Goal: Task Accomplishment & Management: Manage account settings

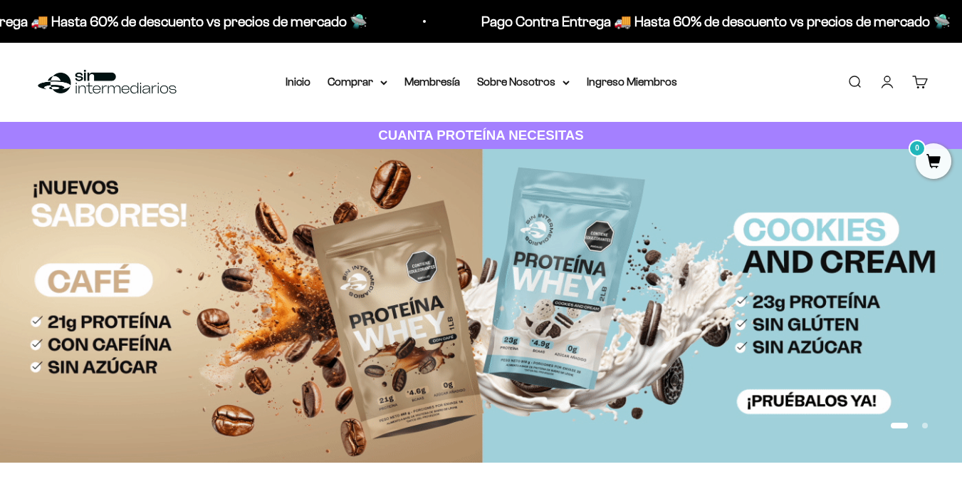
click at [895, 87] on link "Iniciar sesión" at bounding box center [888, 82] width 16 height 16
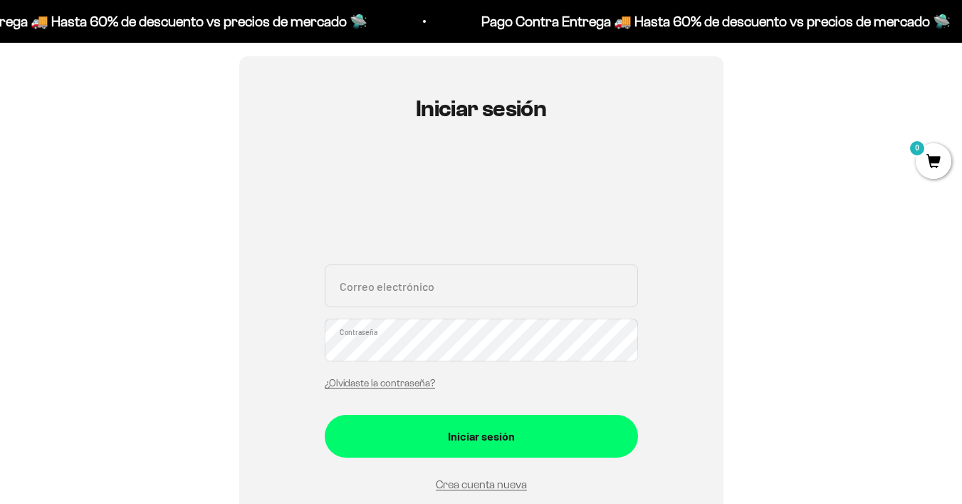
scroll to position [124, 0]
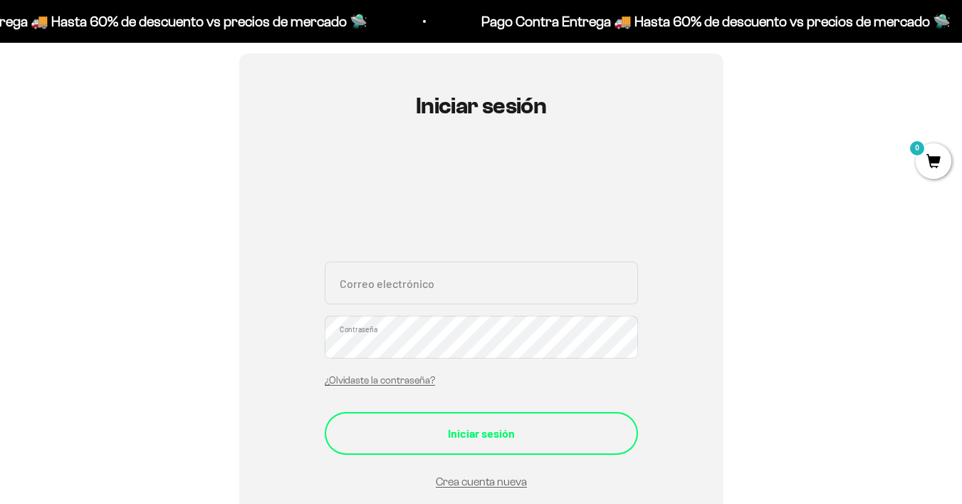
type input "[EMAIL_ADDRESS][DOMAIN_NAME]"
click at [427, 430] on div "Iniciar sesión" at bounding box center [481, 433] width 256 height 19
